Goal: Task Accomplishment & Management: Manage account settings

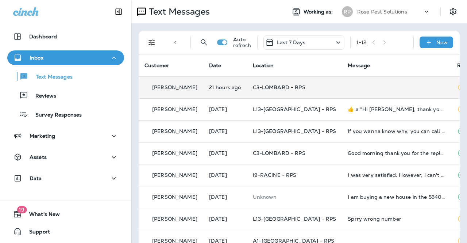
click at [357, 86] on td at bounding box center [396, 87] width 109 height 22
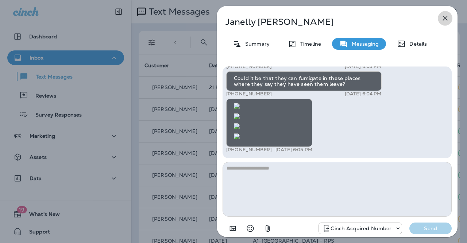
click at [443, 16] on icon "button" at bounding box center [445, 18] width 5 height 5
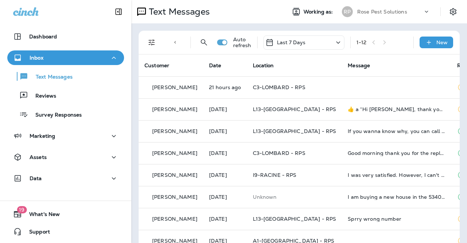
click at [406, 13] on div "Rose Pest Solutions" at bounding box center [390, 11] width 66 height 11
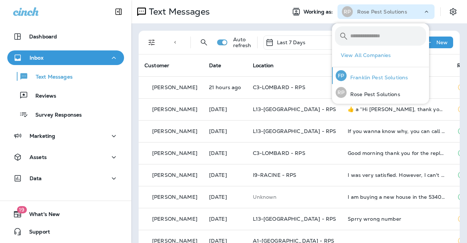
click at [369, 79] on p "Franklin Pest Solutions" at bounding box center [377, 77] width 61 height 6
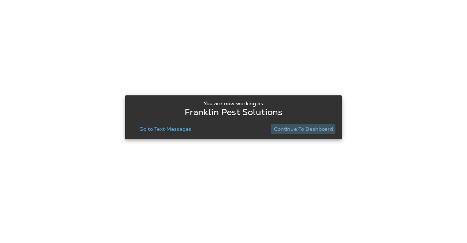
click at [296, 129] on p "Continue to Dashboard" at bounding box center [303, 129] width 59 height 6
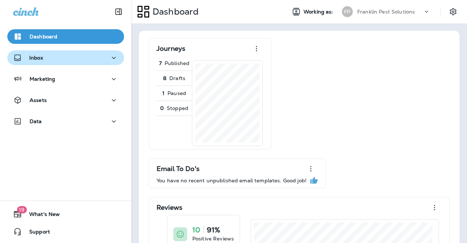
click at [60, 56] on div "Inbox" at bounding box center [65, 57] width 105 height 9
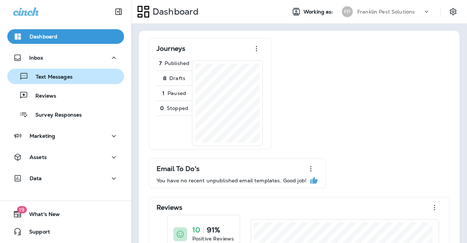
click at [61, 79] on p "Text Messages" at bounding box center [50, 77] width 44 height 7
